Goal: Task Accomplishment & Management: Manage account settings

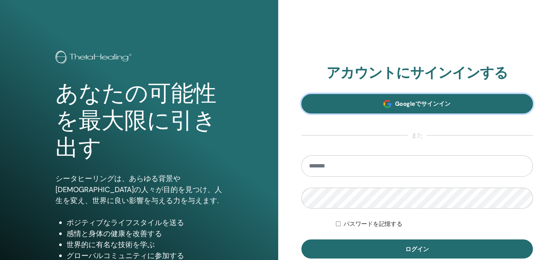
click at [378, 100] on link "Googleでサインイン" at bounding box center [418, 103] width 232 height 19
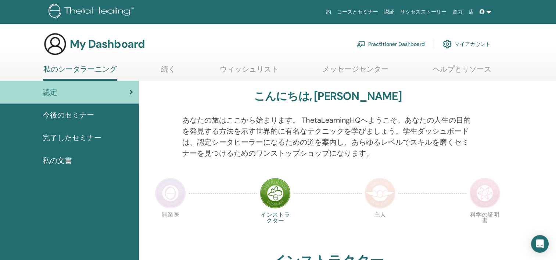
click at [298, 53] on div "My Dashboard Practitioner Dashboard マイアカウント" at bounding box center [267, 44] width 448 height 24
click at [448, 43] on img at bounding box center [447, 44] width 9 height 13
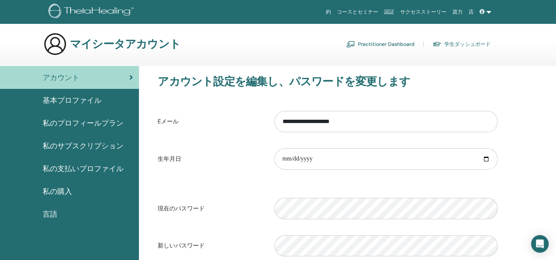
click at [78, 99] on span "基本プロファイル" at bounding box center [72, 100] width 59 height 11
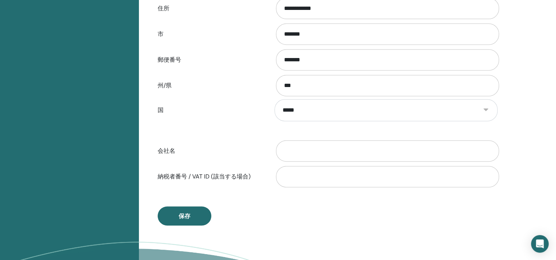
scroll to position [384, 0]
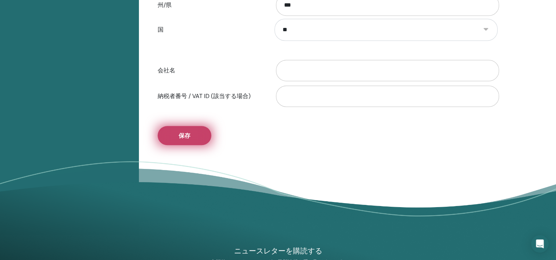
click at [186, 137] on span "保存" at bounding box center [185, 136] width 12 height 8
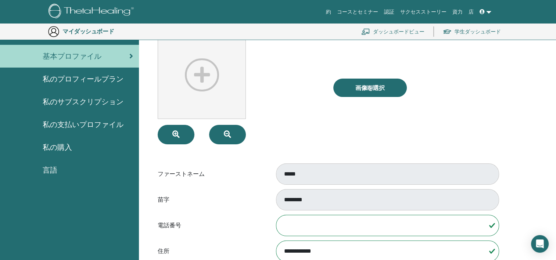
scroll to position [0, 0]
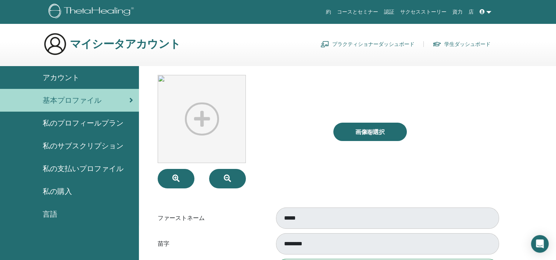
click at [87, 75] on div "アカウント" at bounding box center [69, 77] width 127 height 11
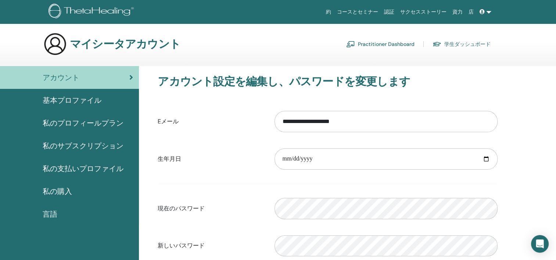
click at [86, 120] on span "私のプロフィールプラン" at bounding box center [83, 123] width 81 height 11
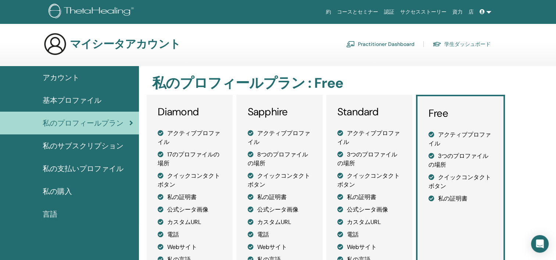
click at [97, 141] on span "私のサブスクリプション" at bounding box center [83, 145] width 81 height 11
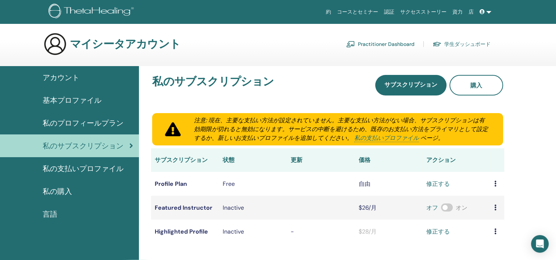
click at [95, 169] on span "私の支払いプロファイル" at bounding box center [83, 168] width 81 height 11
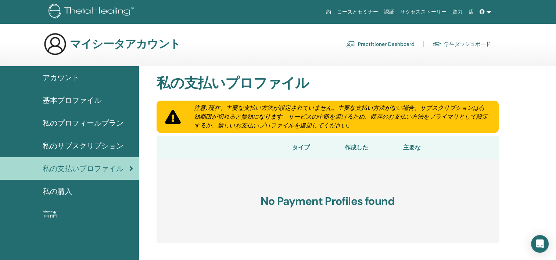
click at [64, 188] on span "私の購入" at bounding box center [57, 191] width 29 height 11
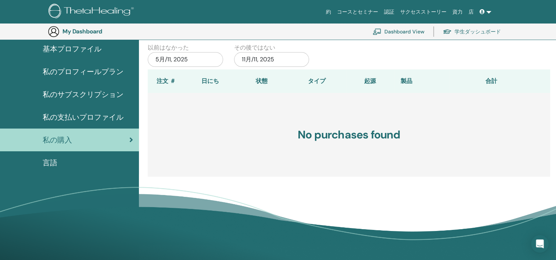
scroll to position [53, 0]
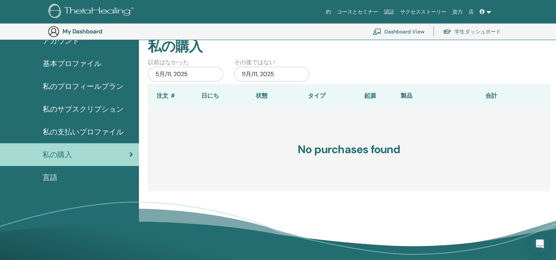
click at [60, 176] on div "言語" at bounding box center [69, 177] width 127 height 11
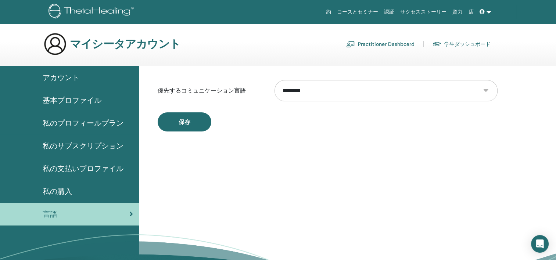
click at [72, 77] on span "アカウント" at bounding box center [61, 77] width 37 height 11
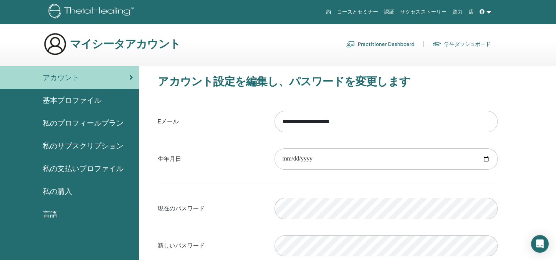
click at [78, 98] on span "基本プロファイル" at bounding box center [72, 100] width 59 height 11
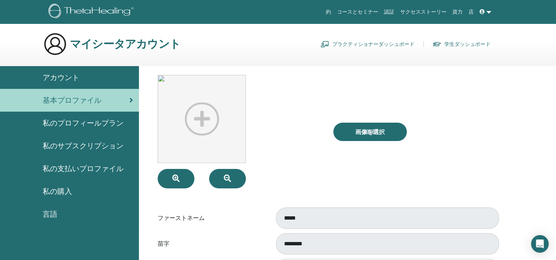
click at [398, 9] on link "認証" at bounding box center [389, 12] width 16 height 14
